Goal: Task Accomplishment & Management: Use online tool/utility

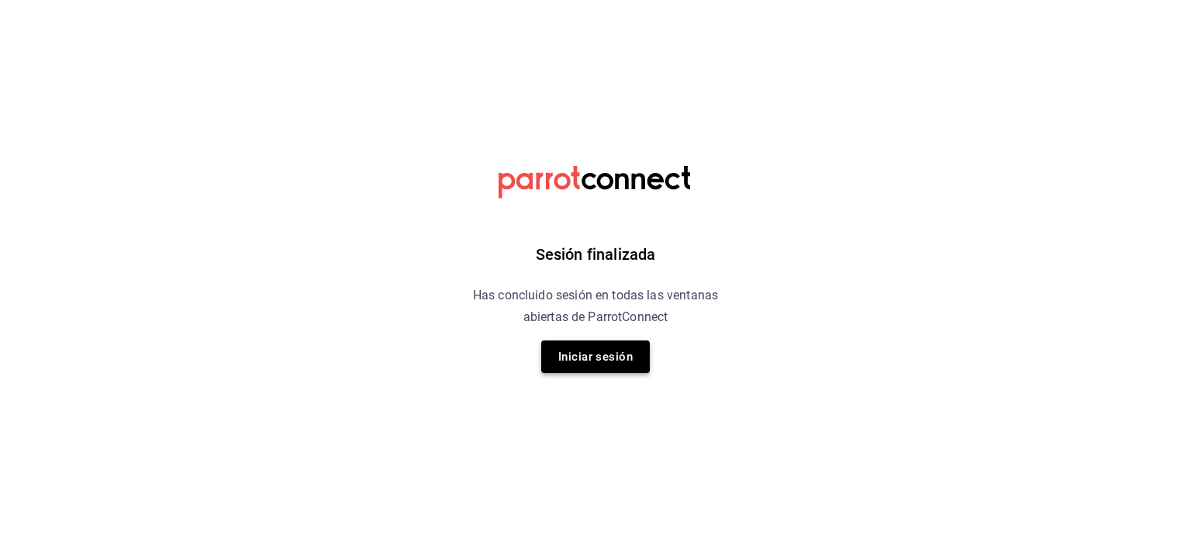
click at [592, 364] on button "Iniciar sesión" at bounding box center [595, 356] width 109 height 33
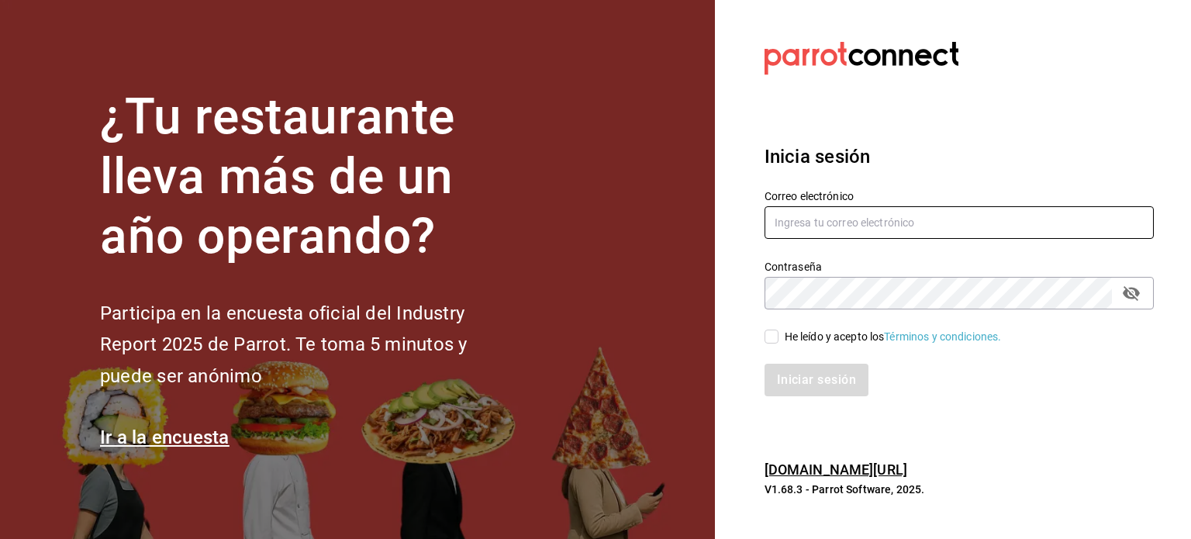
type input "[EMAIL_ADDRESS][DOMAIN_NAME]"
click at [778, 336] on input "He leído y acepto los Términos y condiciones." at bounding box center [771, 337] width 14 height 14
checkbox input "true"
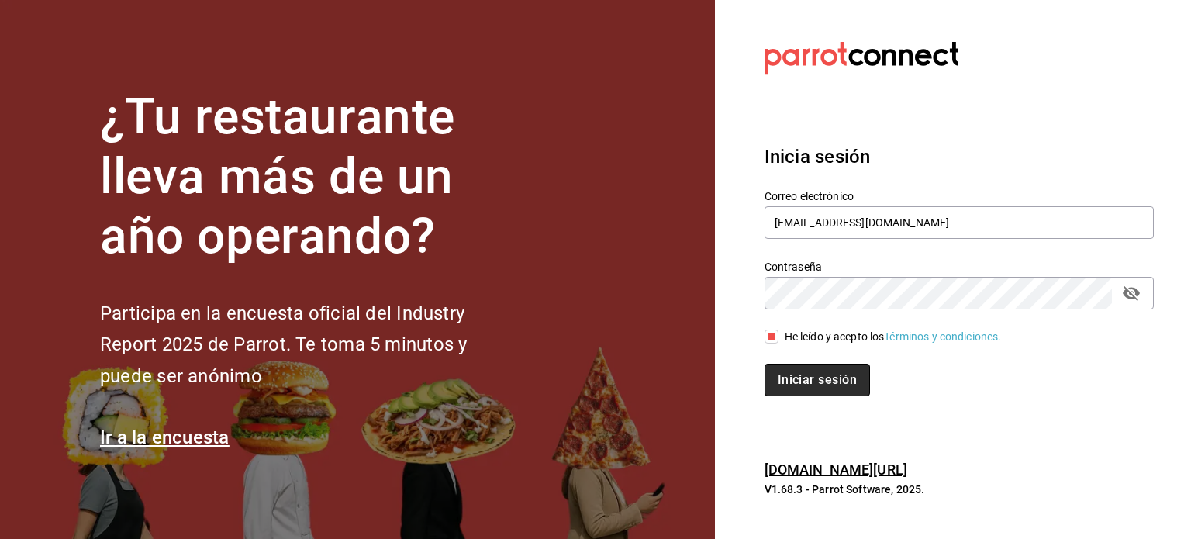
click at [844, 382] on button "Iniciar sesión" at bounding box center [816, 380] width 105 height 33
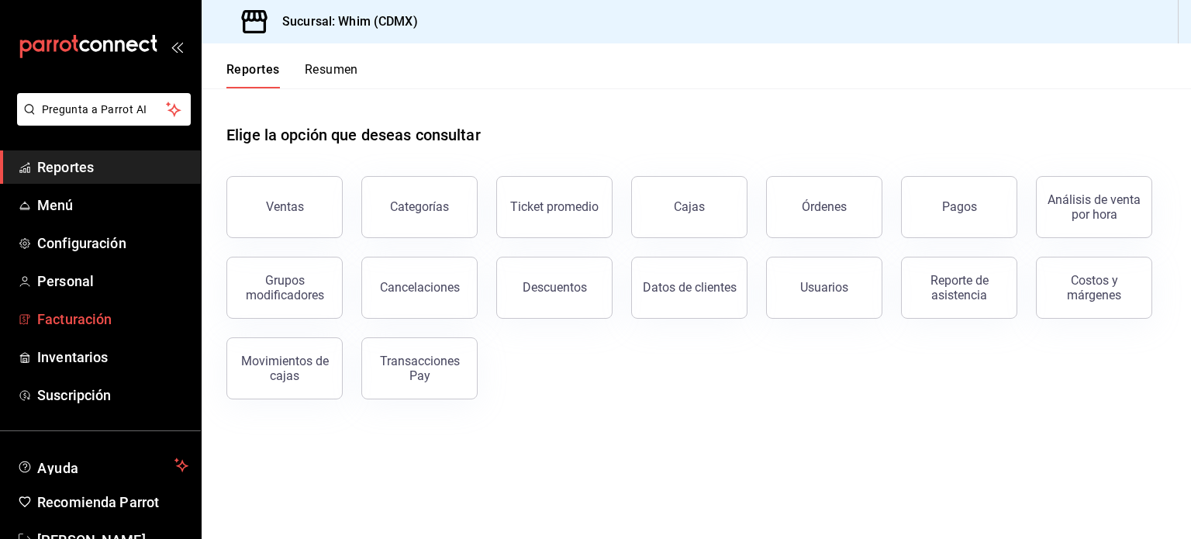
click at [72, 309] on span "Facturación" at bounding box center [112, 319] width 151 height 21
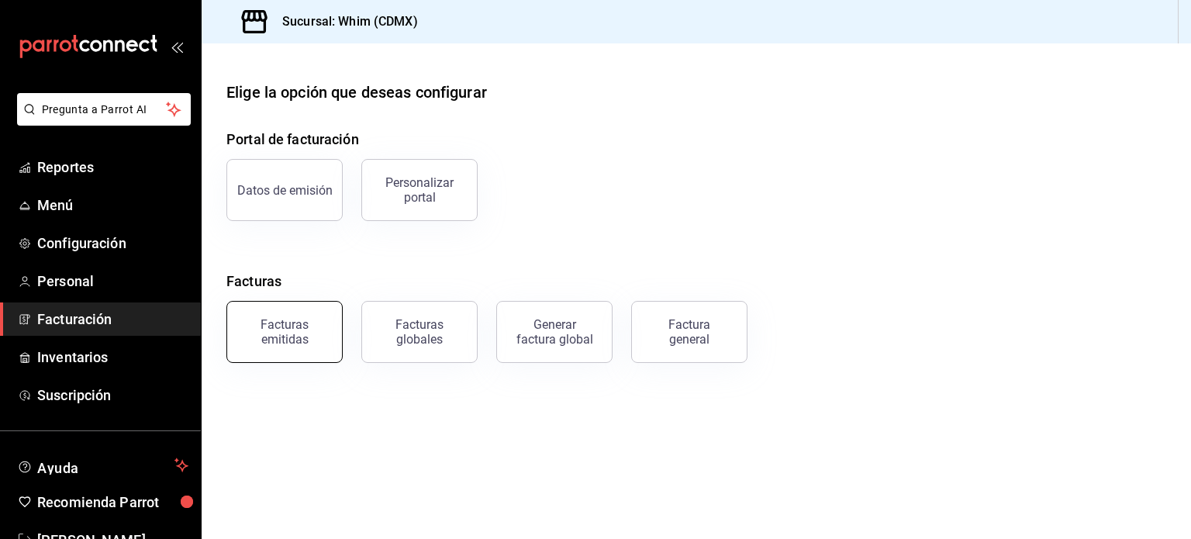
click at [262, 349] on button "Facturas emitidas" at bounding box center [284, 332] width 116 height 62
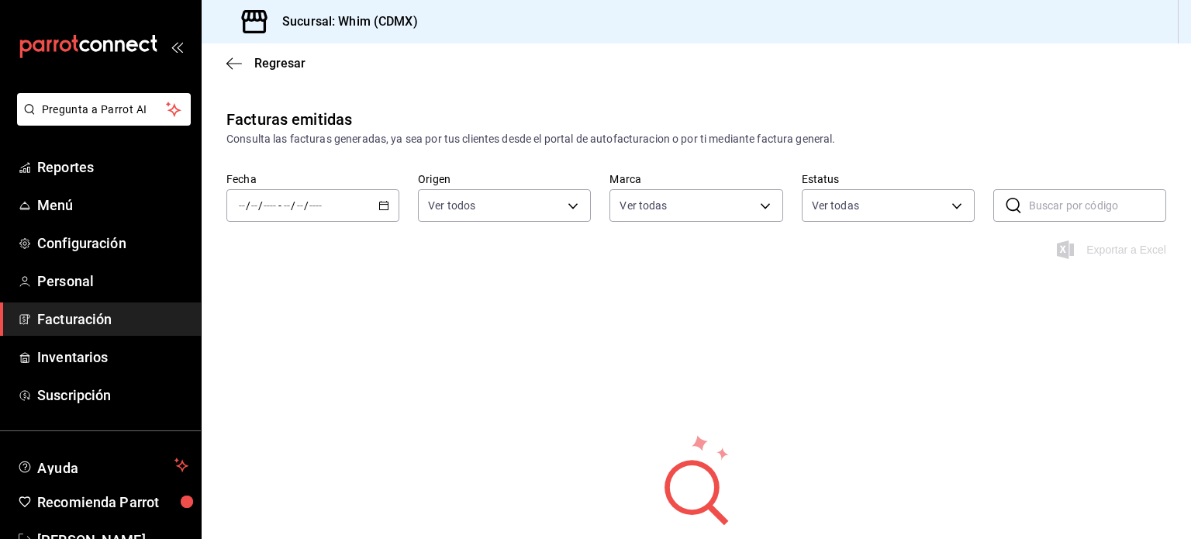
type input "29e4b829-75bc-4c01-81a3-64e24ae3ed98"
click at [382, 208] on icon "button" at bounding box center [383, 205] width 11 height 11
click at [385, 209] on icon "button" at bounding box center [383, 205] width 11 height 11
click at [284, 364] on span "Mes actual" at bounding box center [300, 357] width 120 height 16
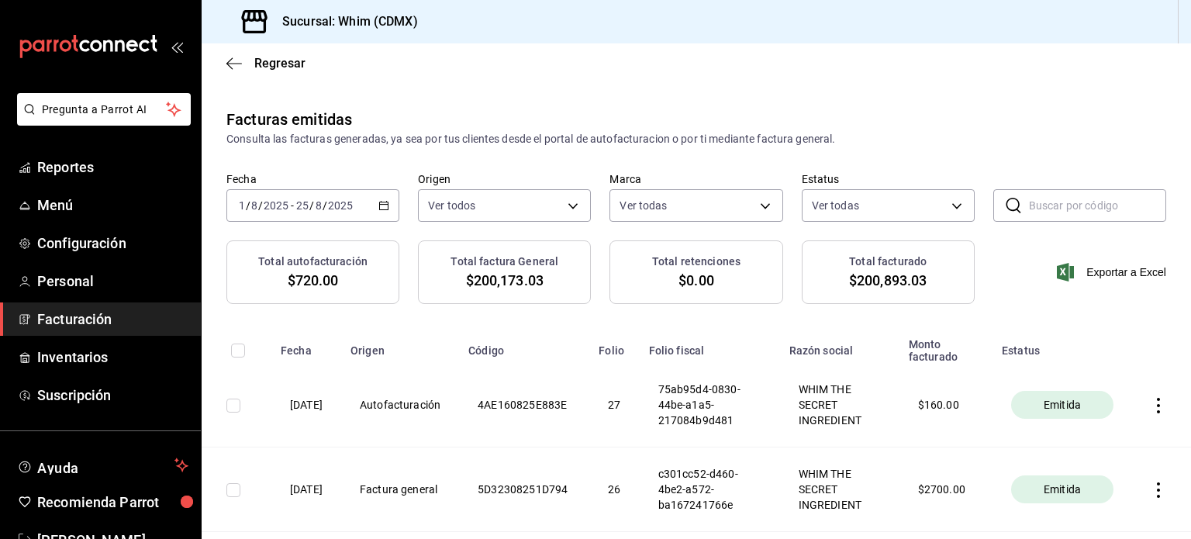
click at [87, 315] on span "Facturación" at bounding box center [112, 319] width 151 height 21
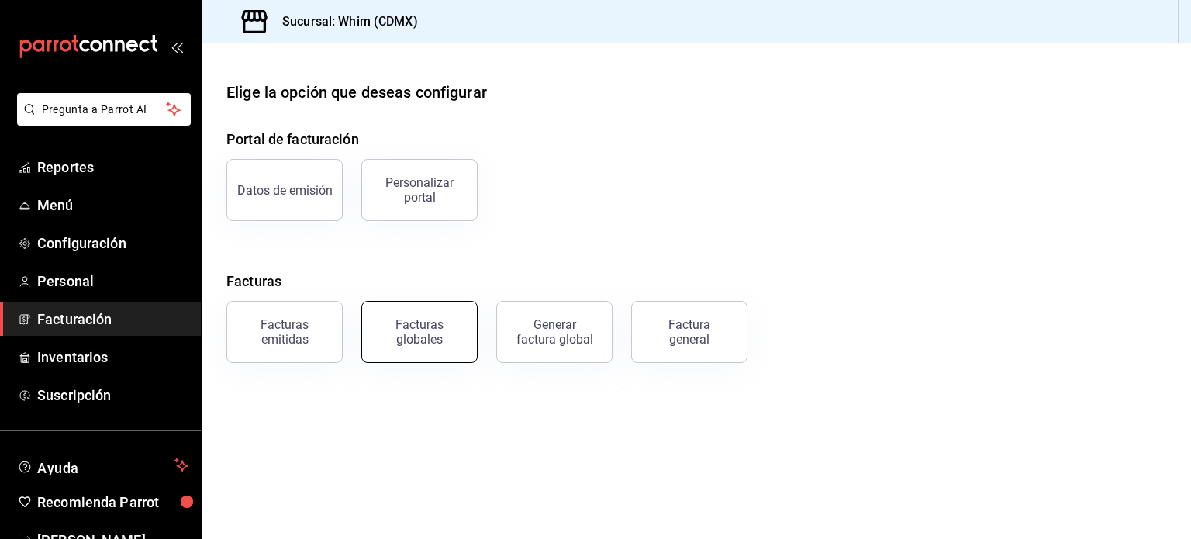
click at [459, 340] on div "Facturas globales" at bounding box center [419, 331] width 96 height 29
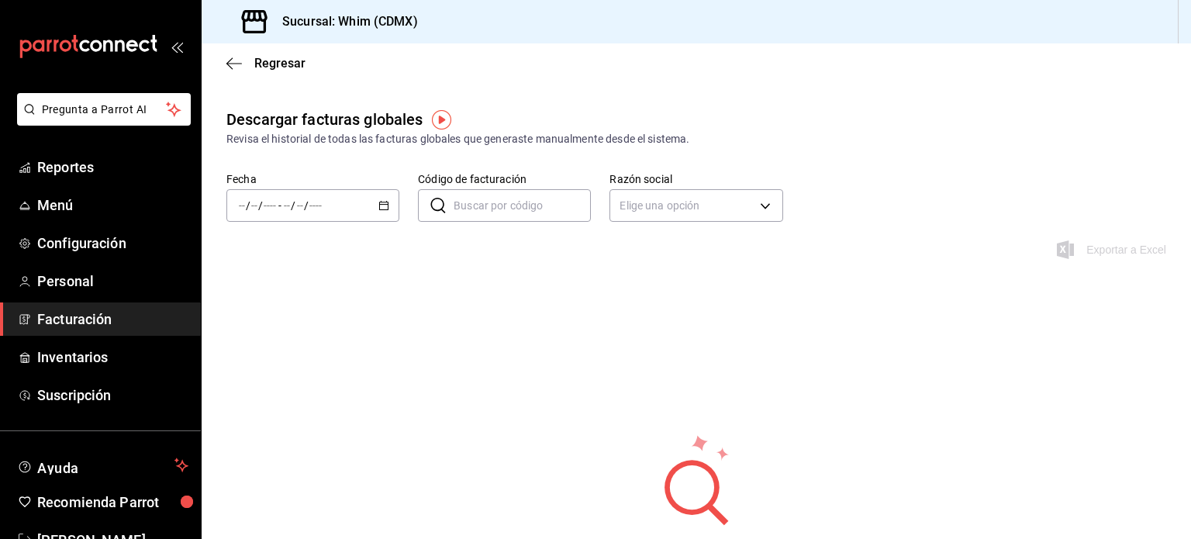
click at [84, 328] on span "Facturación" at bounding box center [112, 319] width 151 height 21
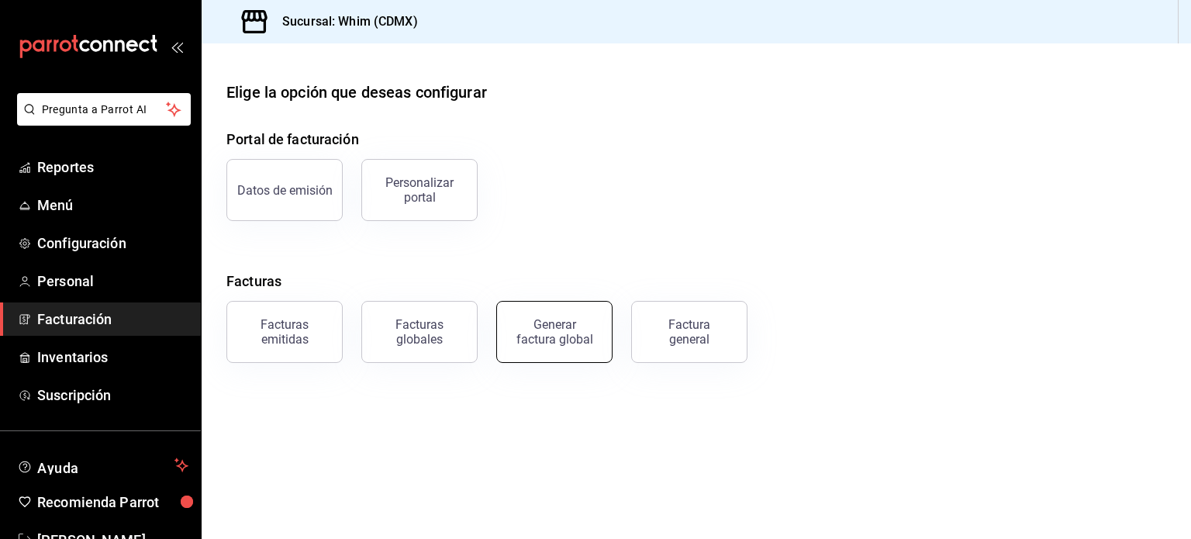
click at [564, 348] on button "Generar factura global" at bounding box center [554, 332] width 116 height 62
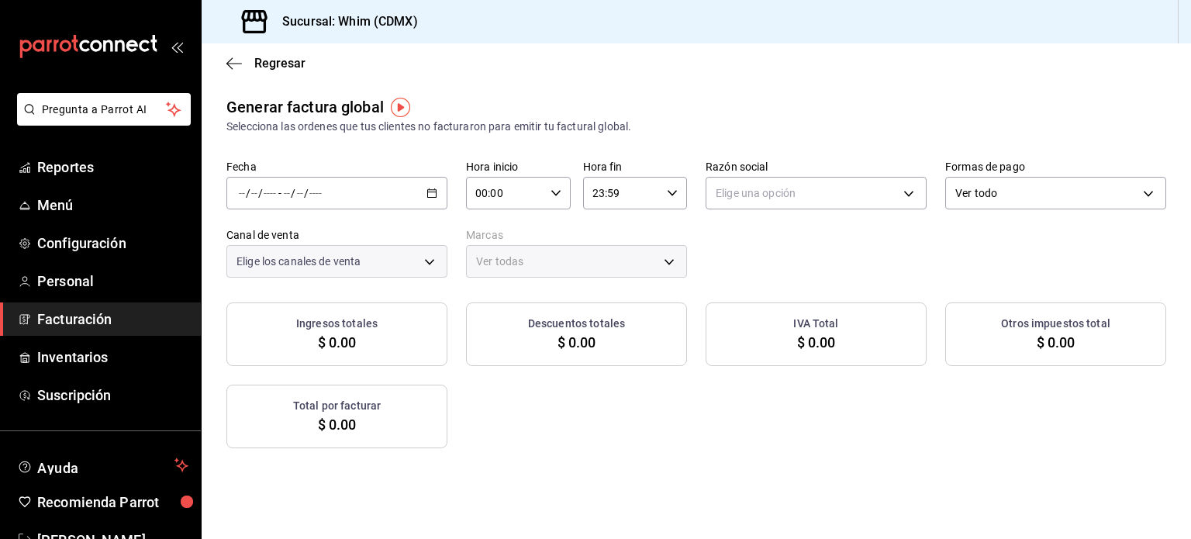
type input "PARROT,UBER_EATS,RAPPI,DIDI_FOOD,ONLINE"
click at [432, 192] on \(Stroke\) "button" at bounding box center [432, 192] width 9 height 1
click at [284, 246] on span "Rango de fechas" at bounding box center [300, 240] width 120 height 16
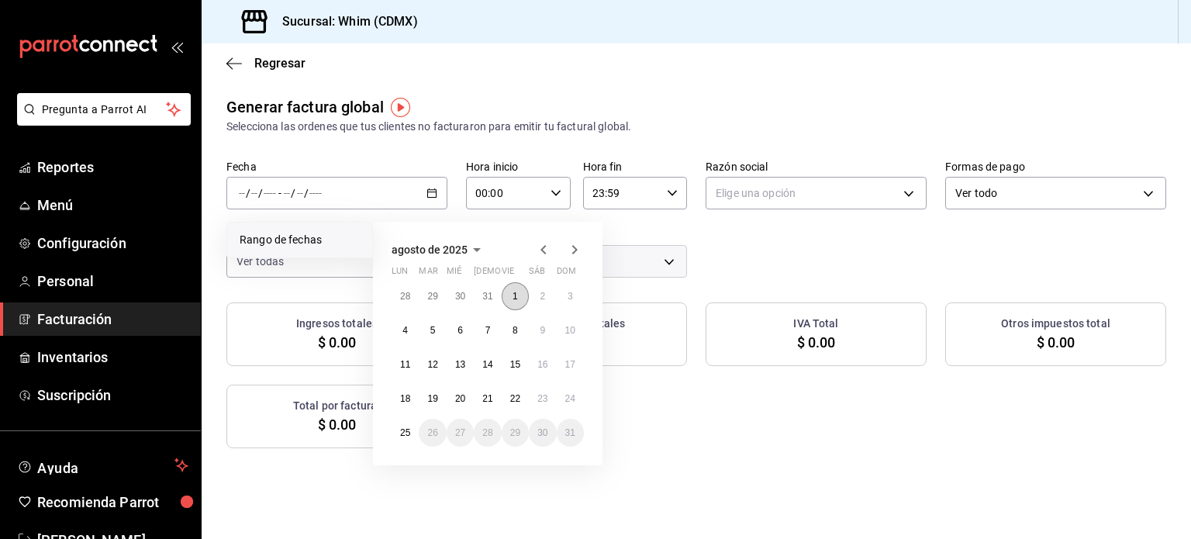
click at [514, 302] on button "1" at bounding box center [515, 296] width 27 height 28
click at [409, 435] on abbr "25" at bounding box center [405, 432] width 10 height 11
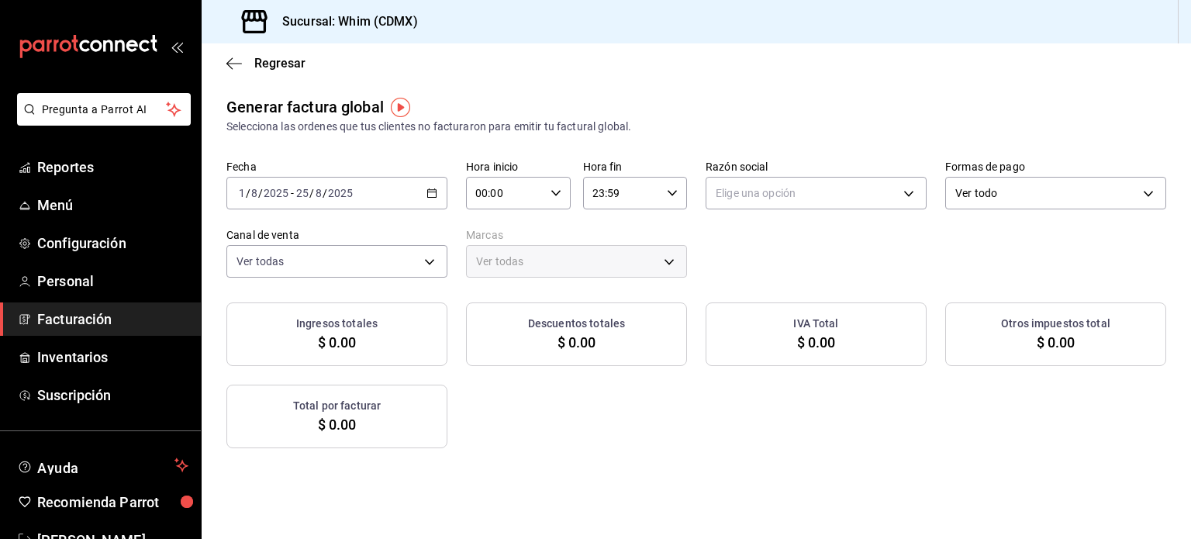
click at [65, 320] on span "Facturación" at bounding box center [112, 319] width 151 height 21
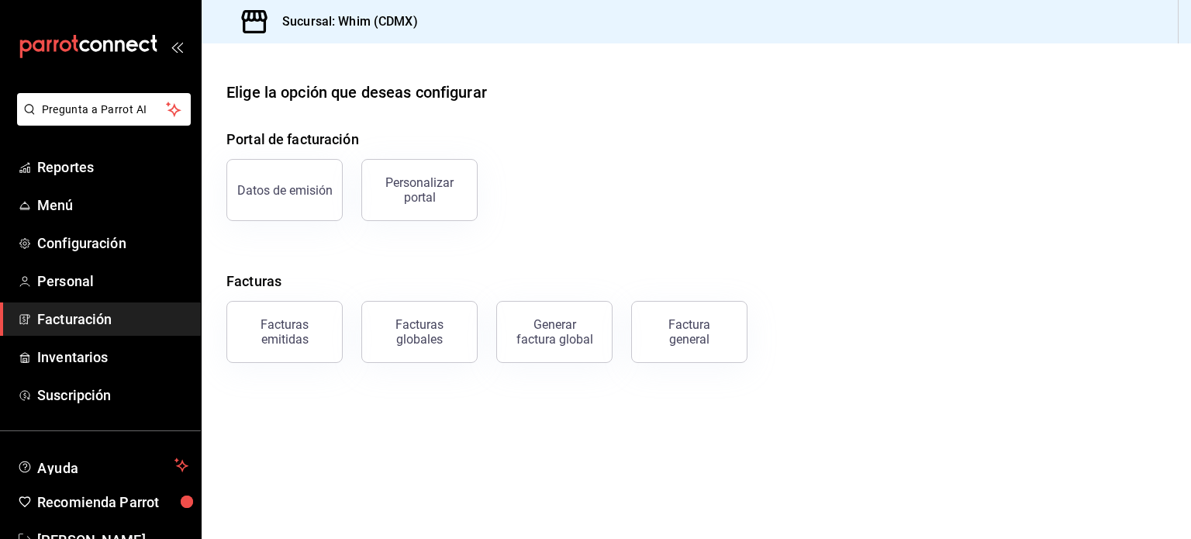
click at [59, 329] on span "Facturación" at bounding box center [112, 319] width 151 height 21
click at [85, 313] on span "Facturación" at bounding box center [112, 319] width 151 height 21
click at [258, 334] on div "Facturas emitidas" at bounding box center [284, 331] width 96 height 29
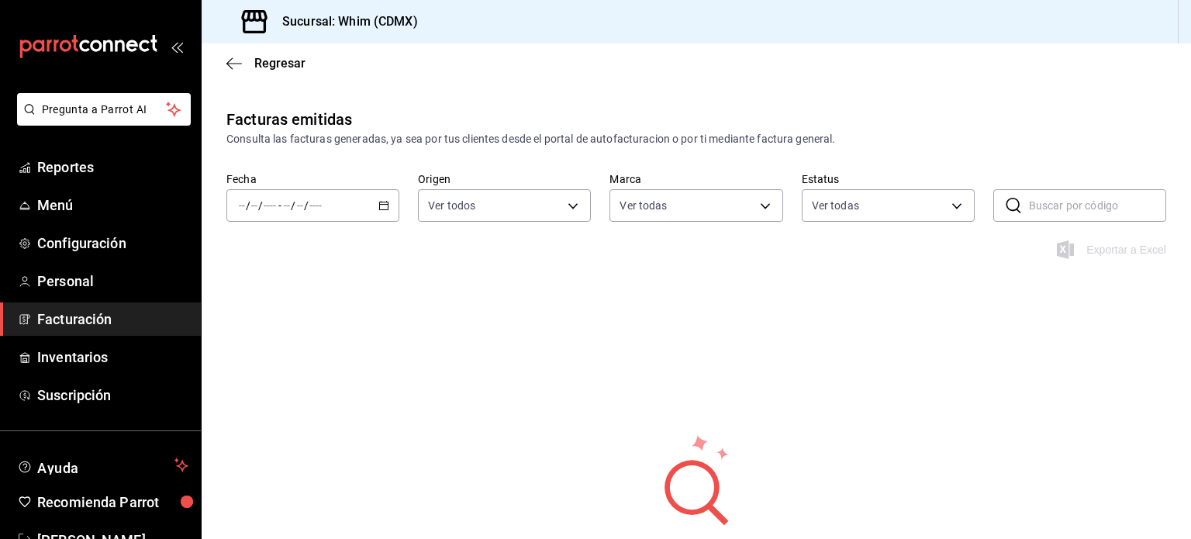
type input "29e4b829-75bc-4c01-81a3-64e24ae3ed98"
click at [381, 204] on \(Stroke\) "button" at bounding box center [384, 204] width 9 height 1
click at [254, 362] on span "Mes actual" at bounding box center [300, 357] width 120 height 16
